Goal: Task Accomplishment & Management: Manage account settings

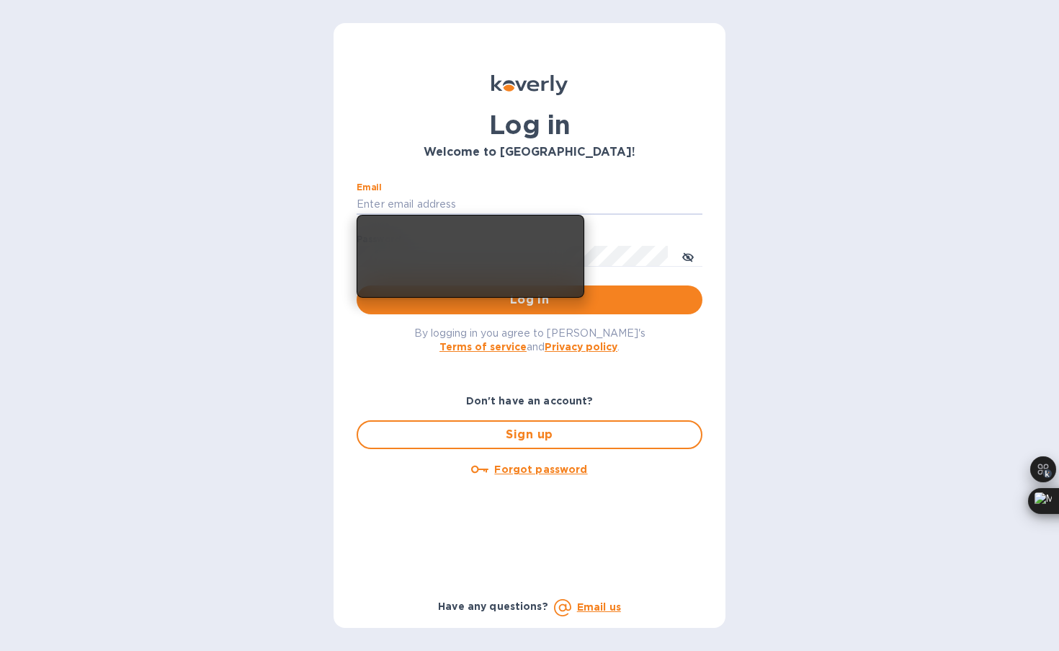
type input "[EMAIL_ADDRESS][DOMAIN_NAME]"
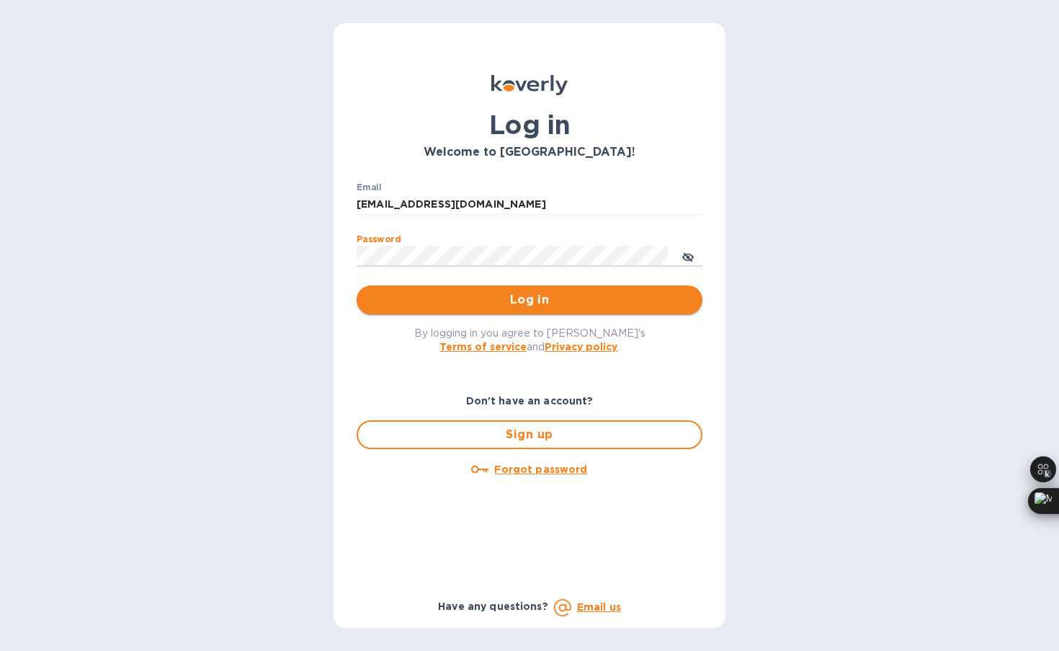
click at [483, 294] on span "Log in" at bounding box center [529, 299] width 323 height 17
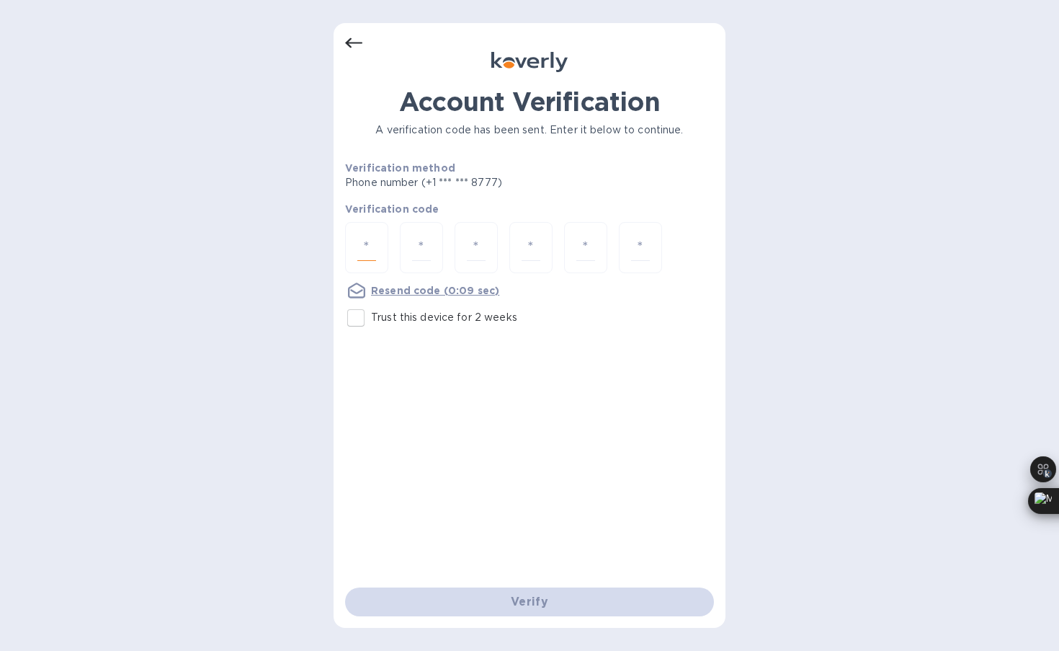
click at [366, 245] on input "number" at bounding box center [366, 247] width 19 height 27
type input "1"
type input "8"
type input "7"
type input "4"
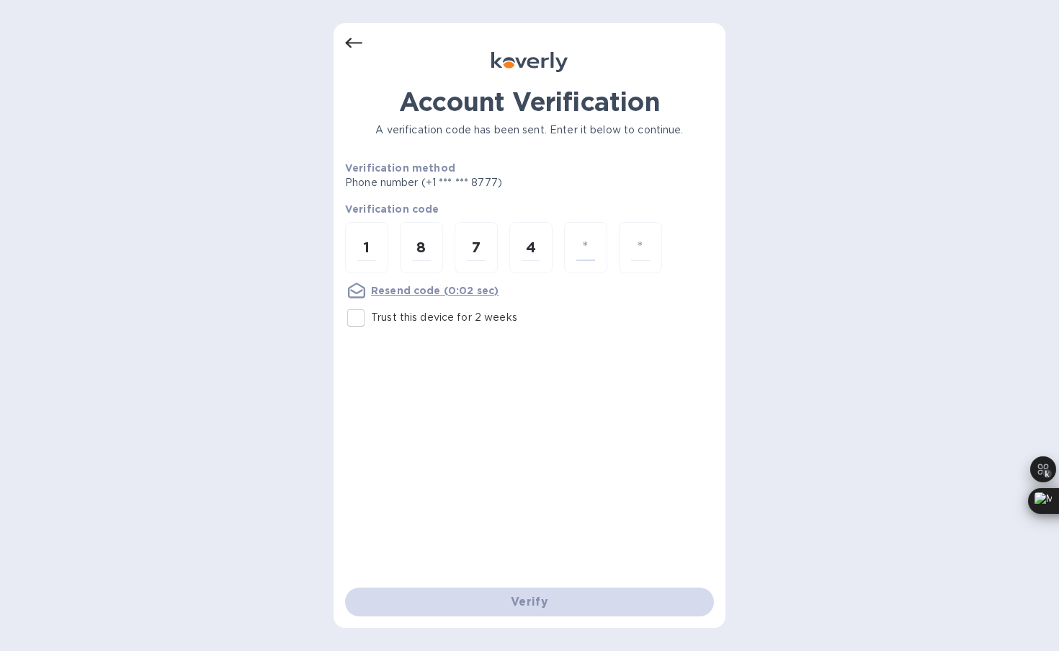
type input "9"
type input "1"
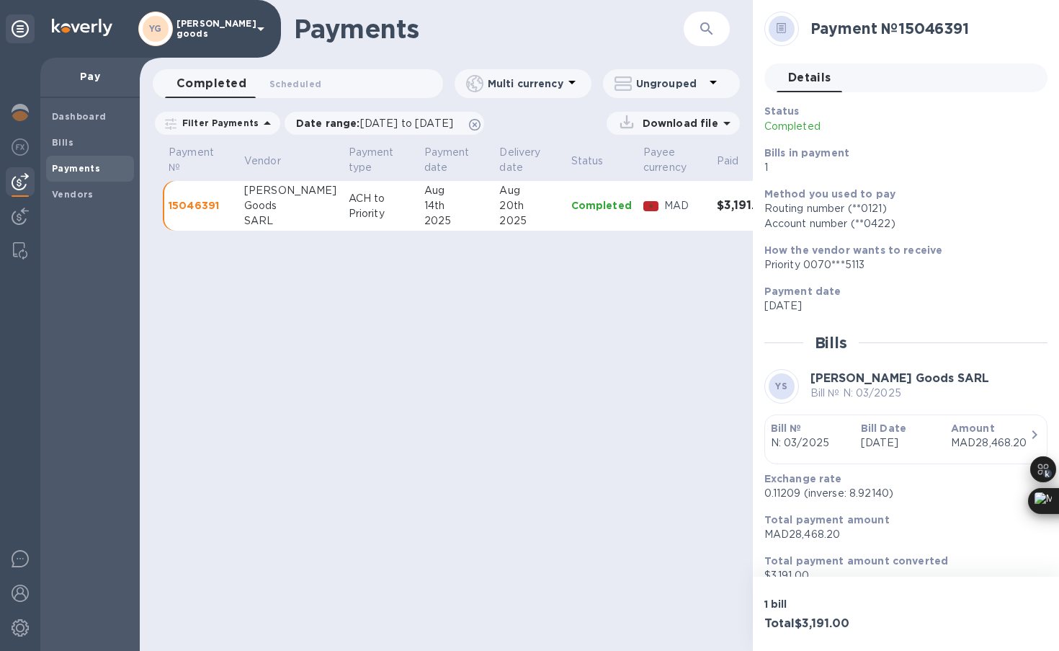
click at [1009, 228] on div "Account number (**0422)" at bounding box center [901, 223] width 272 height 15
